Goal: Information Seeking & Learning: Learn about a topic

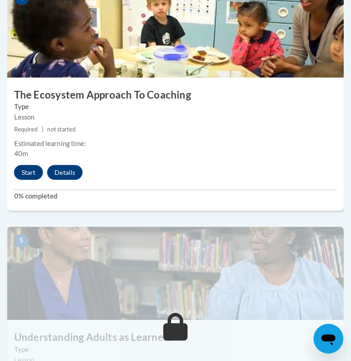
scroll to position [1079, 0]
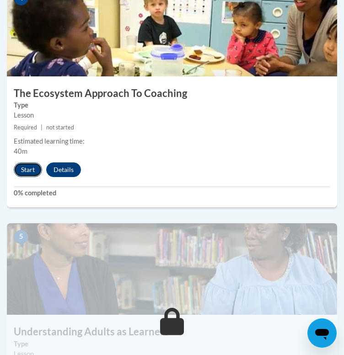
click at [32, 177] on button "Start" at bounding box center [28, 169] width 28 height 15
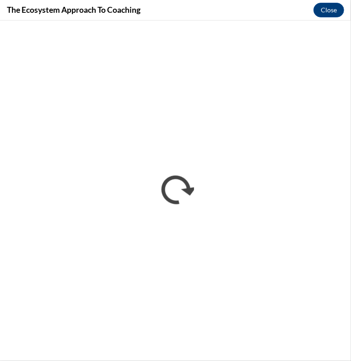
scroll to position [0, 0]
